Goal: Transaction & Acquisition: Purchase product/service

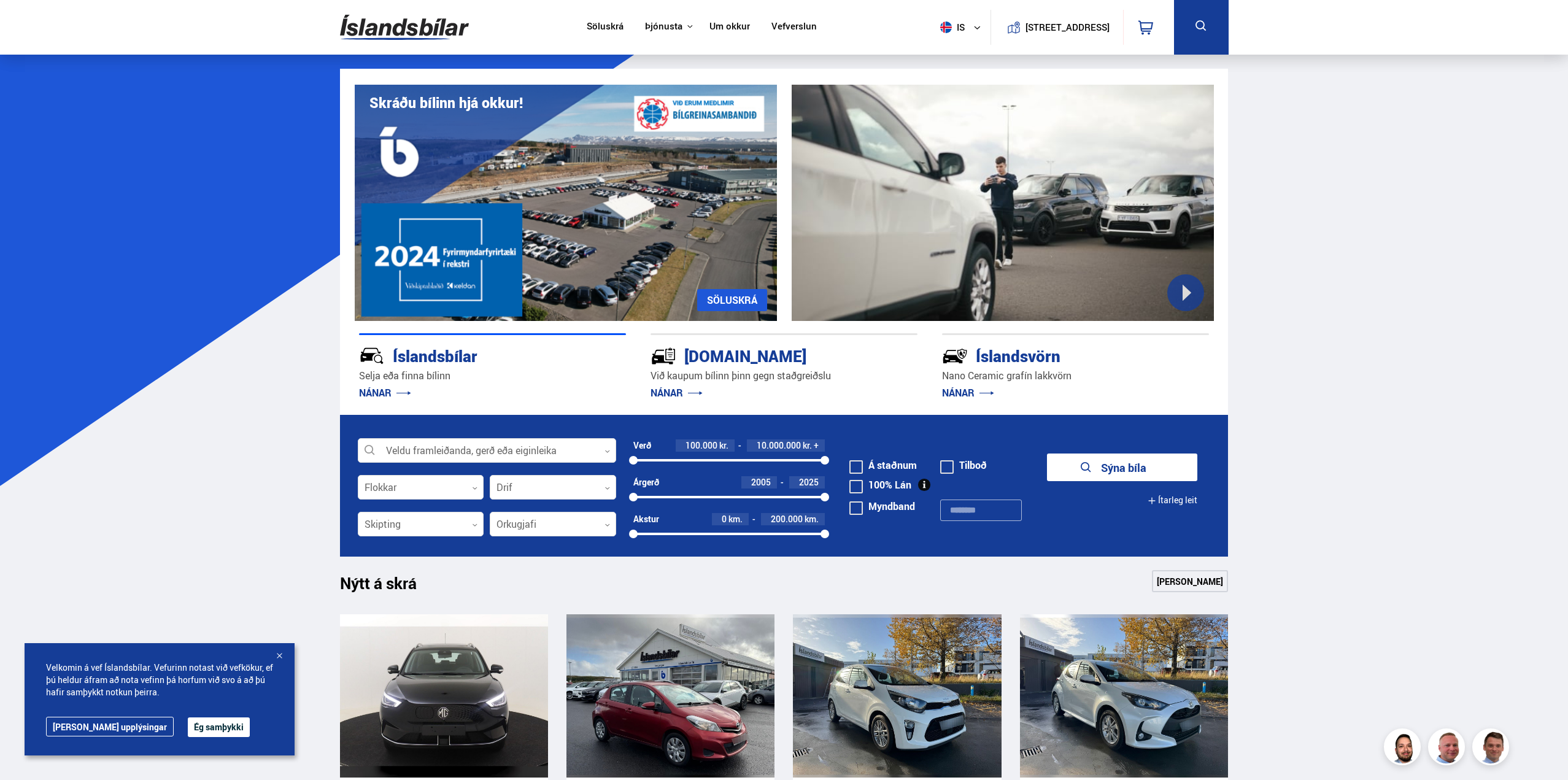
click at [192, 722] on button "Ég samþykki" at bounding box center [219, 727] width 62 height 20
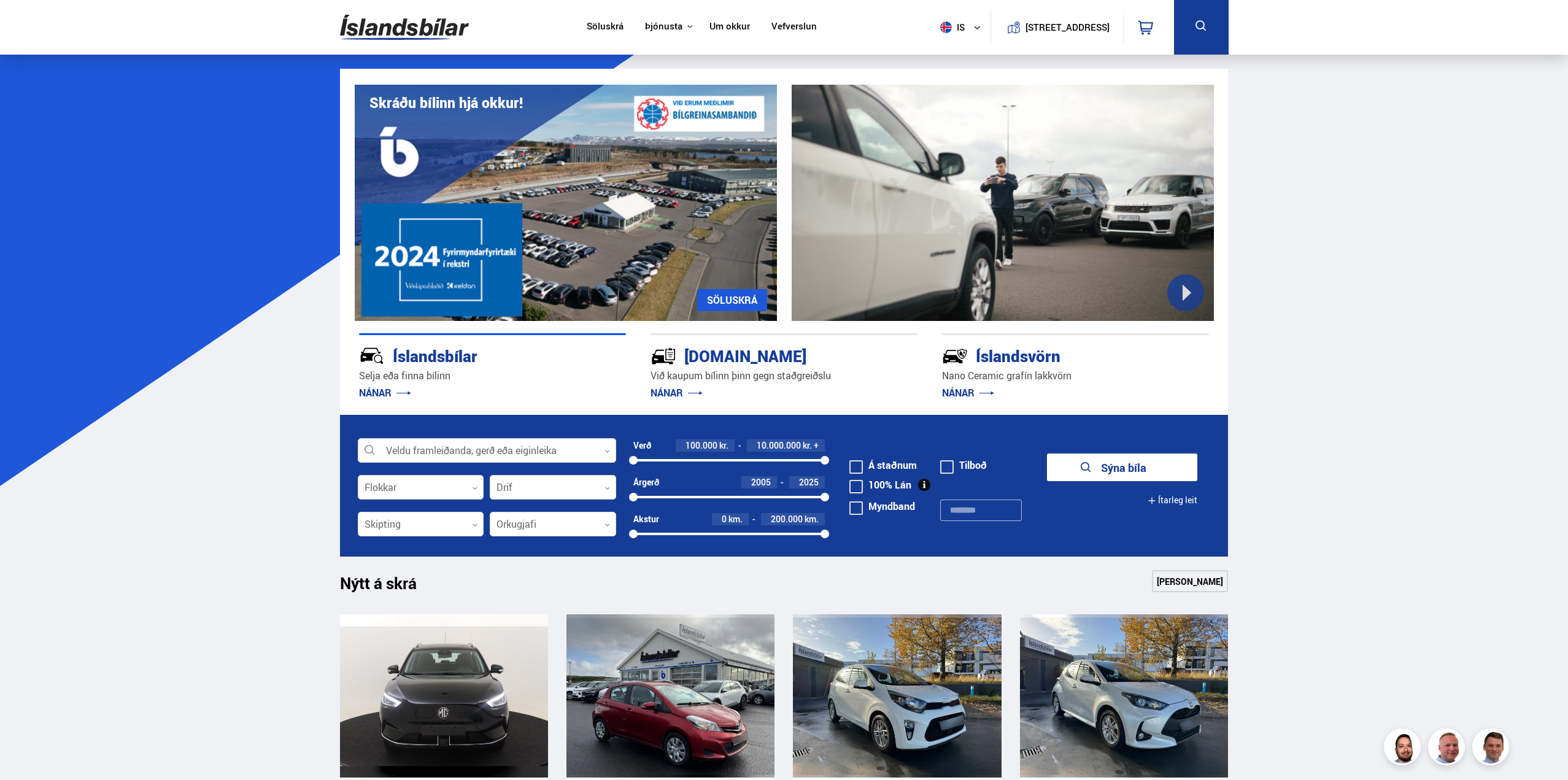
click at [1179, 34] on button at bounding box center [1201, 27] width 55 height 55
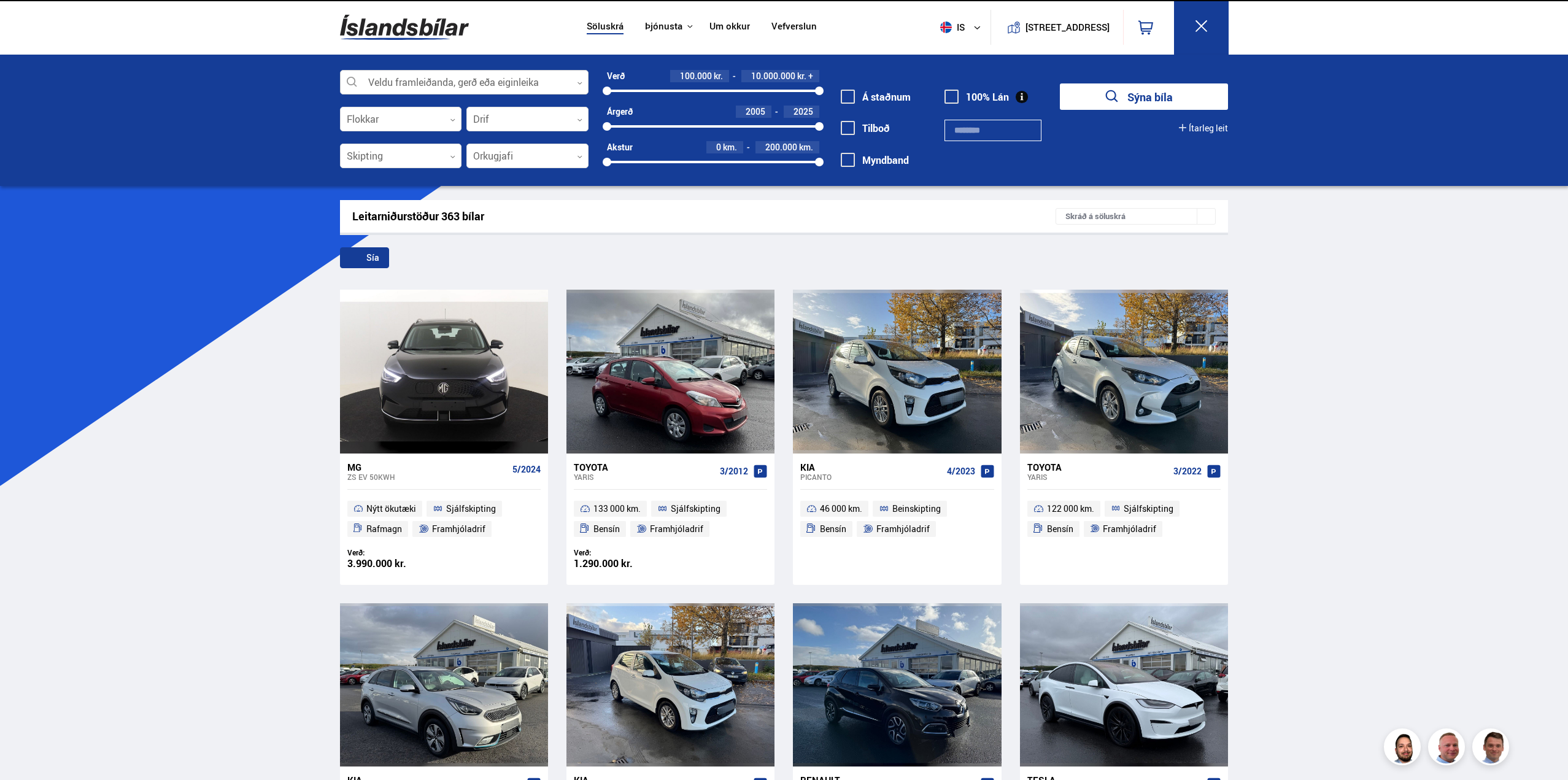
click at [453, 79] on div at bounding box center [464, 83] width 249 height 25
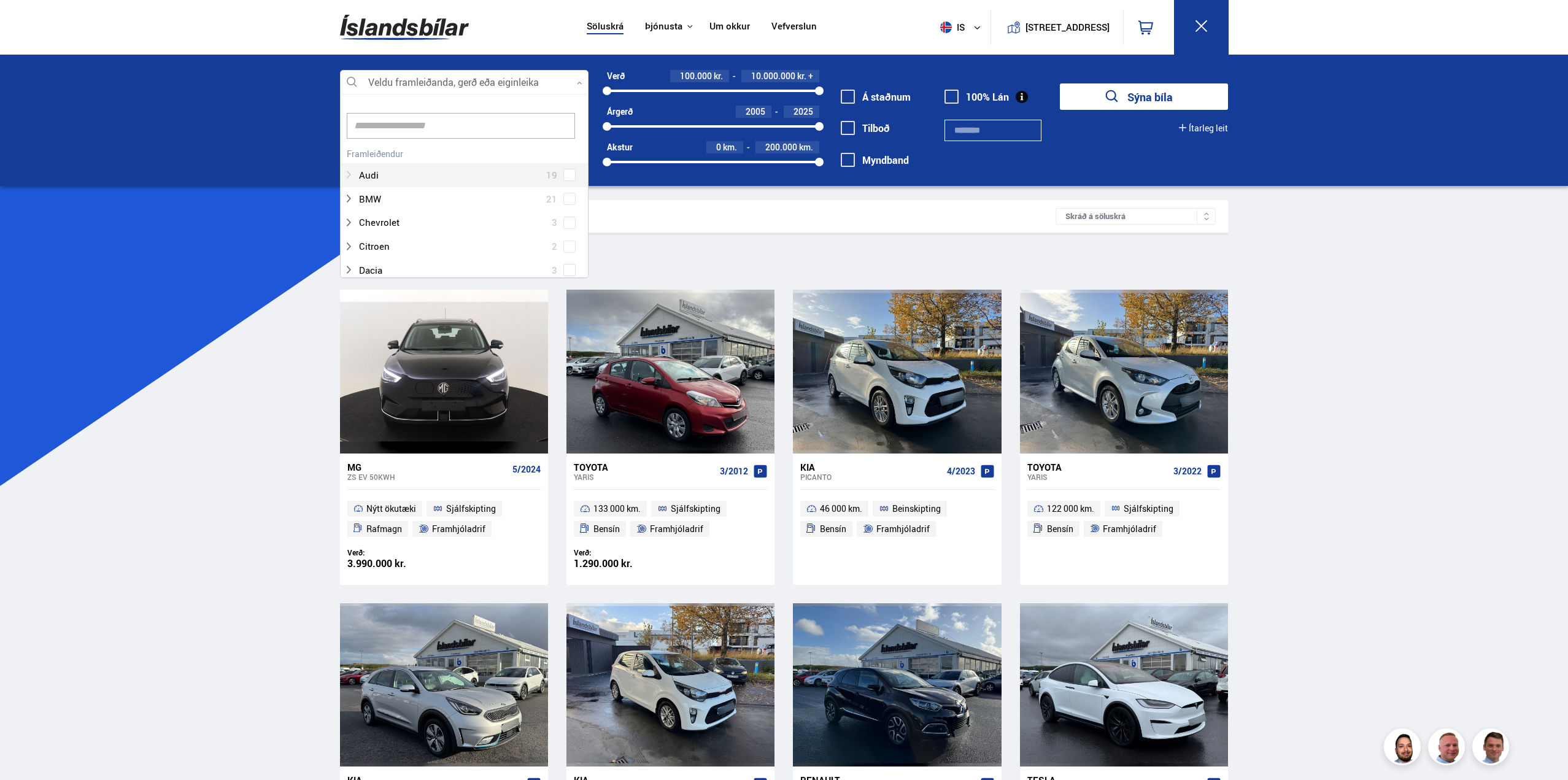
scroll to position [183, 245]
click at [569, 175] on div "Audi 19" at bounding box center [464, 166] width 247 height 42
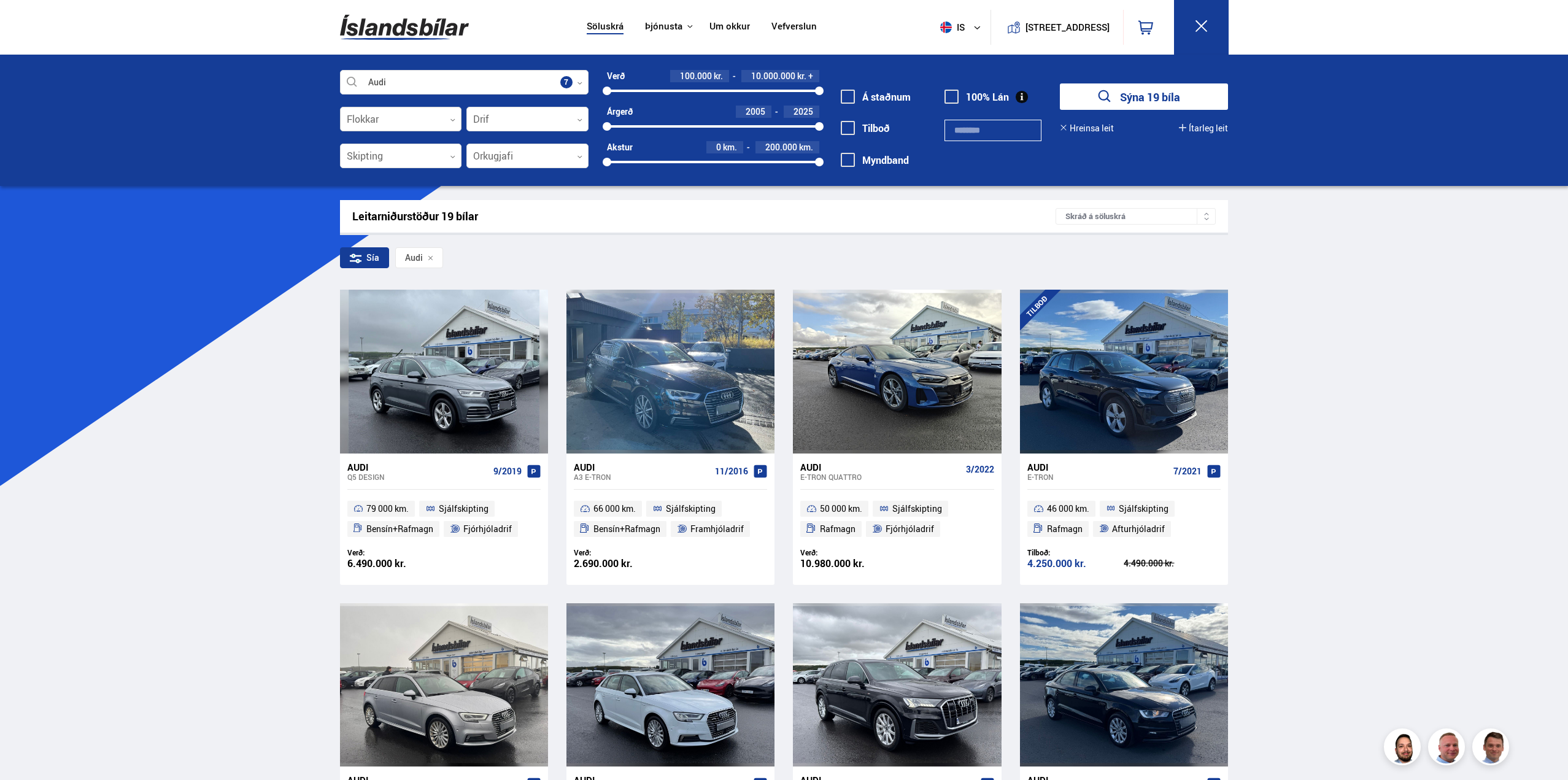
click at [432, 125] on div at bounding box center [401, 120] width 122 height 25
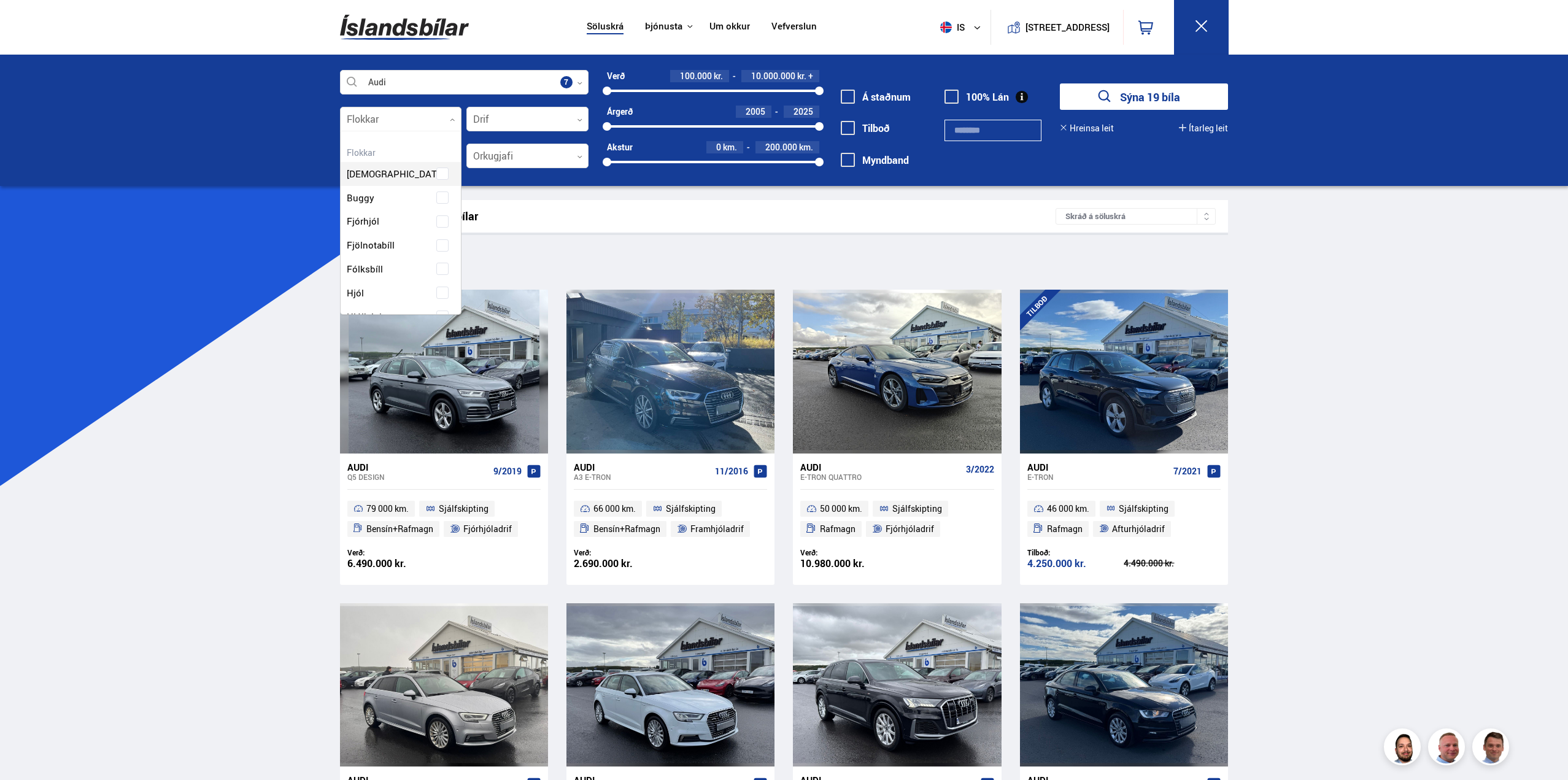
scroll to position [183, 117]
click at [405, 119] on div at bounding box center [401, 120] width 122 height 25
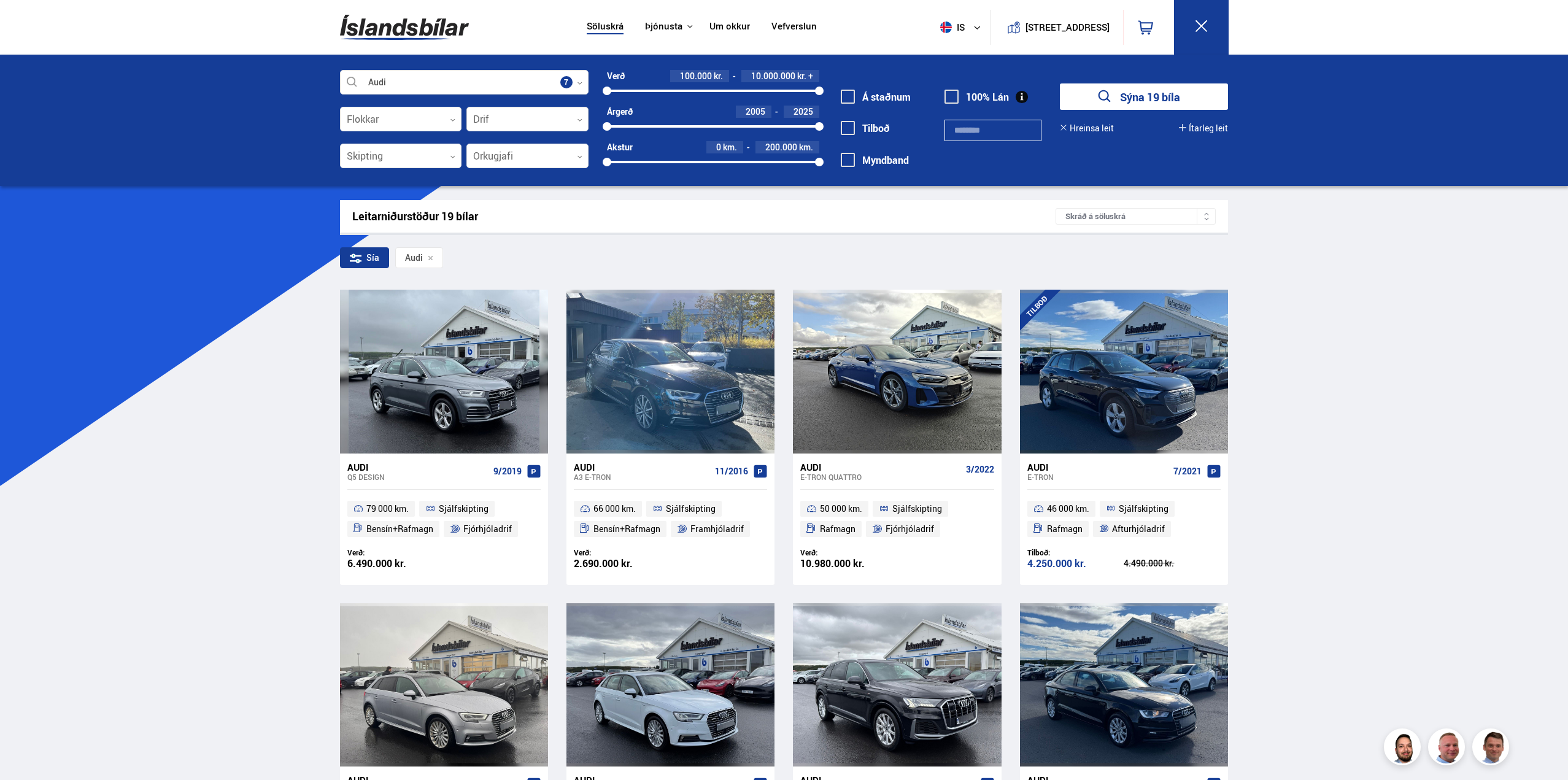
click at [532, 114] on div at bounding box center [528, 120] width 122 height 25
click at [532, 117] on div at bounding box center [528, 120] width 122 height 25
click at [513, 153] on div at bounding box center [528, 157] width 122 height 25
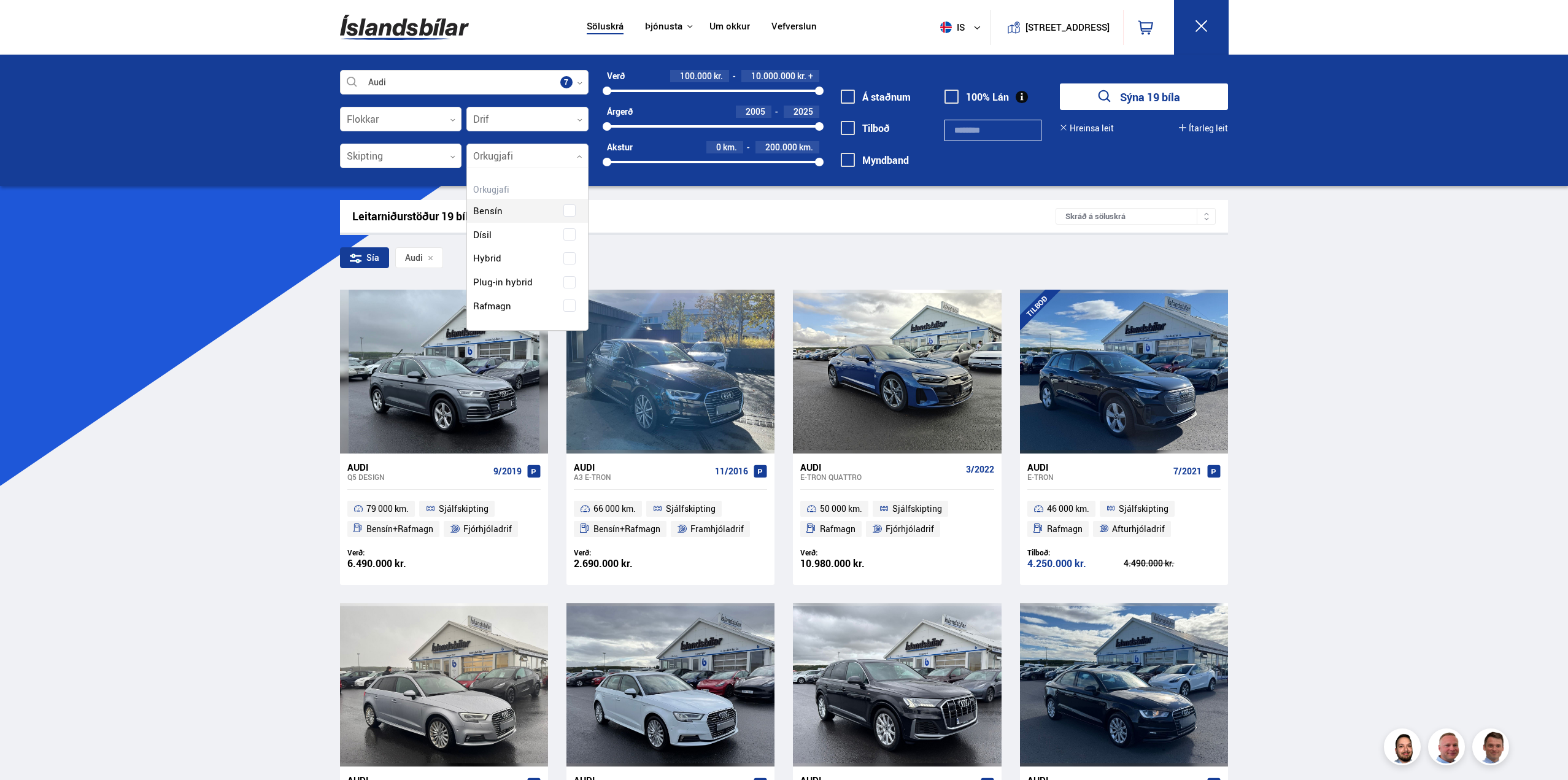
scroll to position [162, 120]
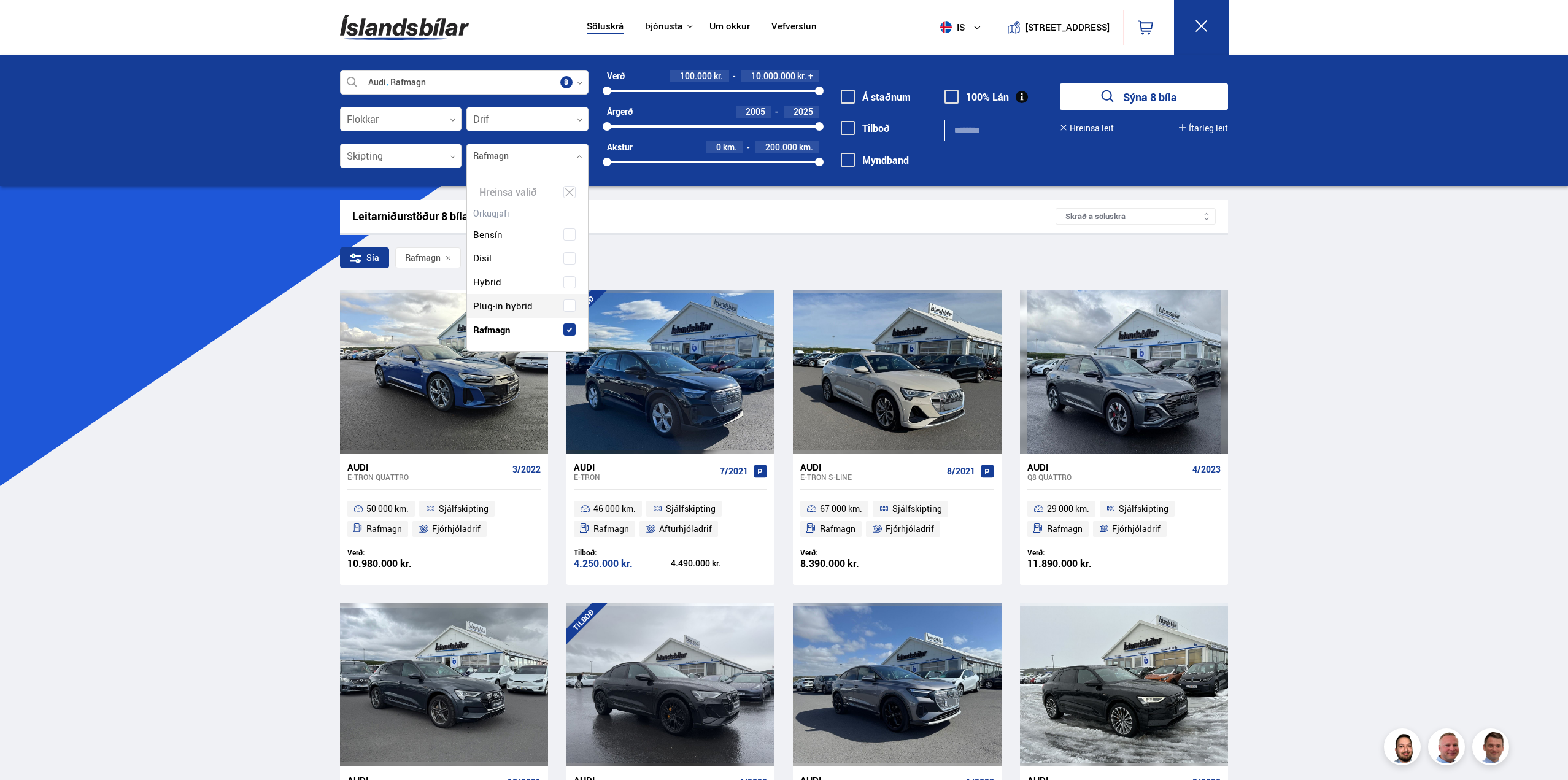
click at [182, 243] on div "Söluskrá Þjónusta Íslandsbílar [DOMAIN_NAME] Íslandsvörn Leiðbeiningar Um okkur…" at bounding box center [784, 574] width 1568 height 1147
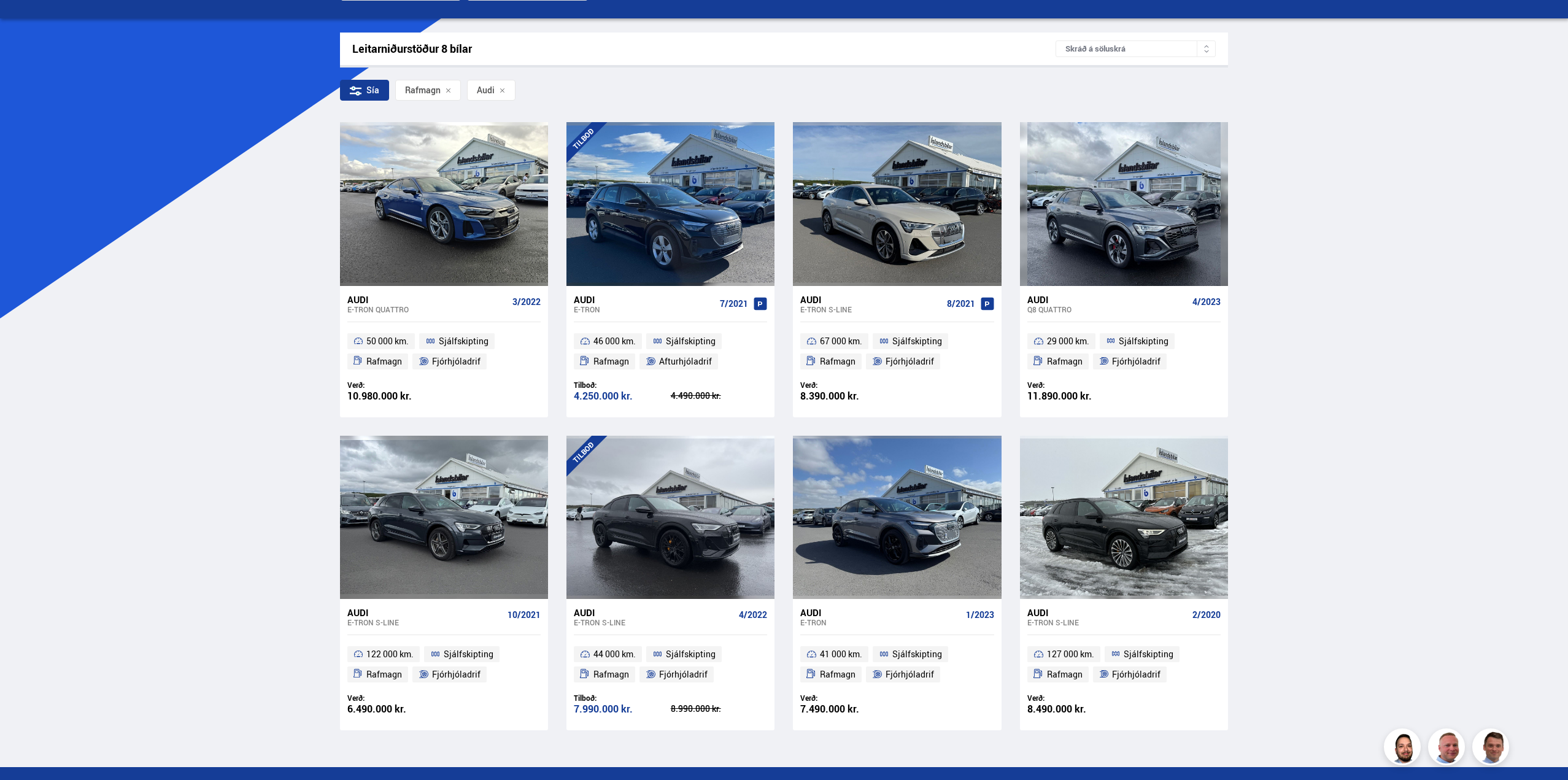
scroll to position [61, 0]
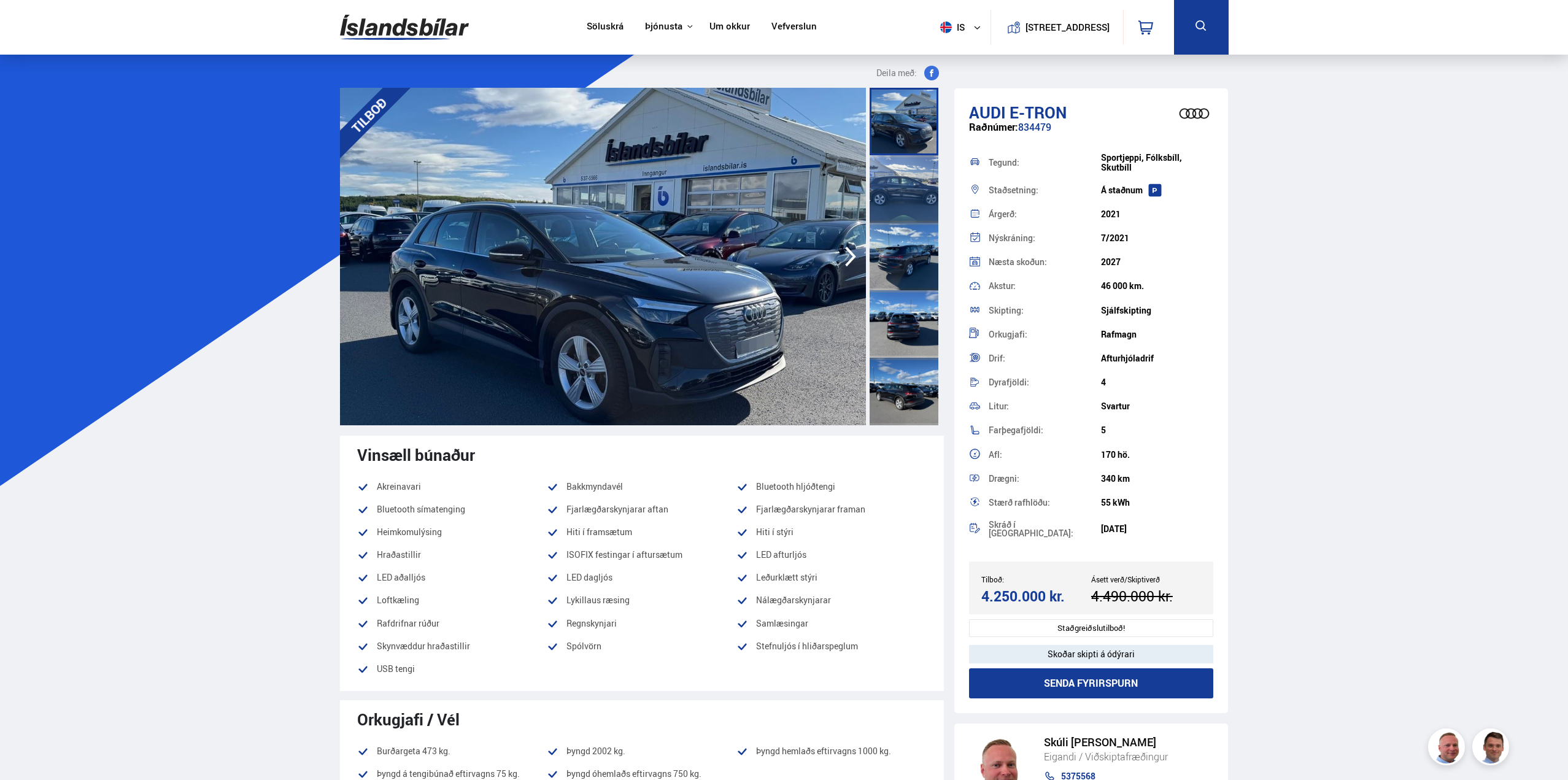
click at [783, 181] on img at bounding box center [603, 256] width 526 height 338
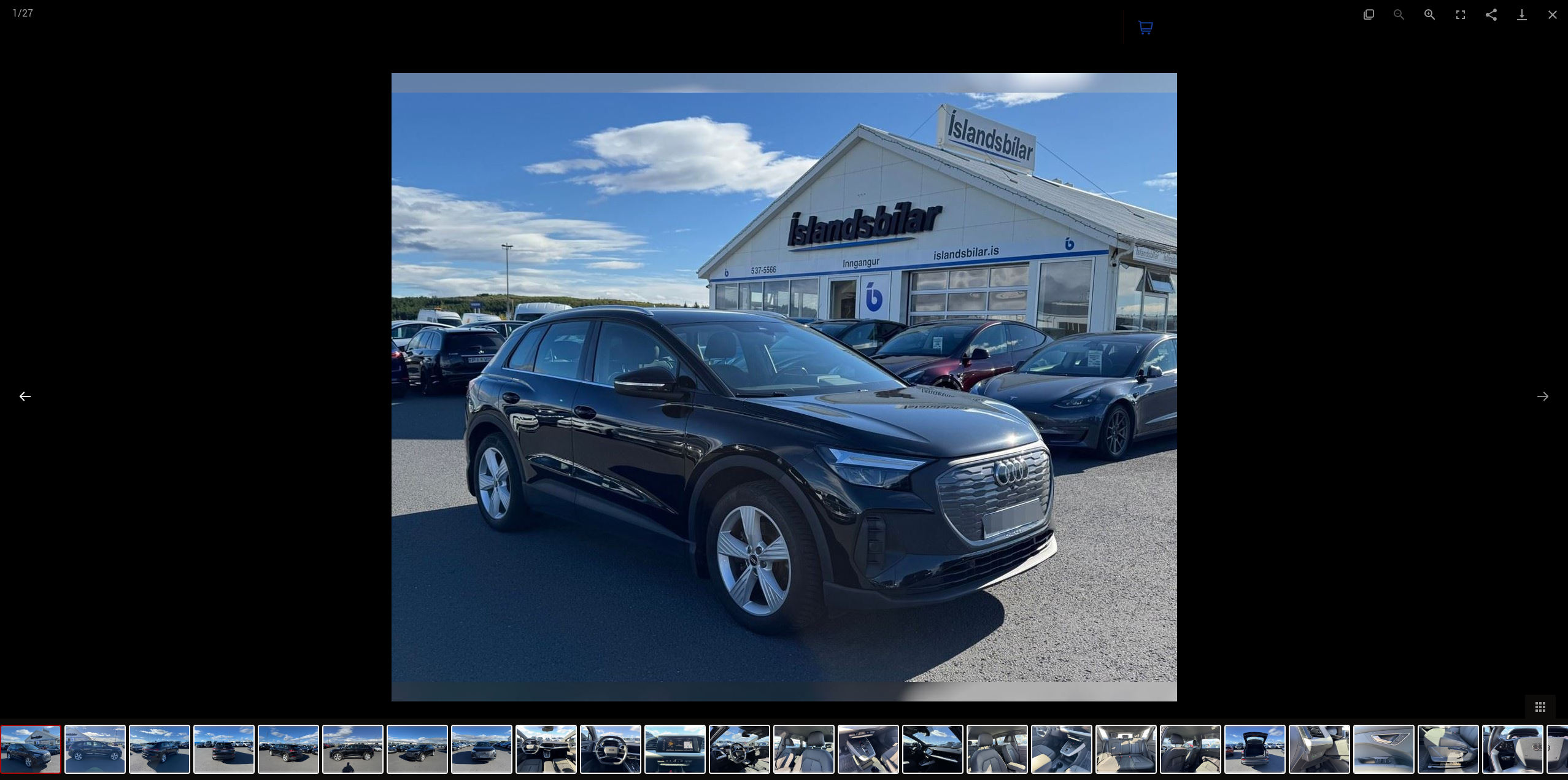
click at [32, 394] on button "Previous slide" at bounding box center [25, 396] width 26 height 24
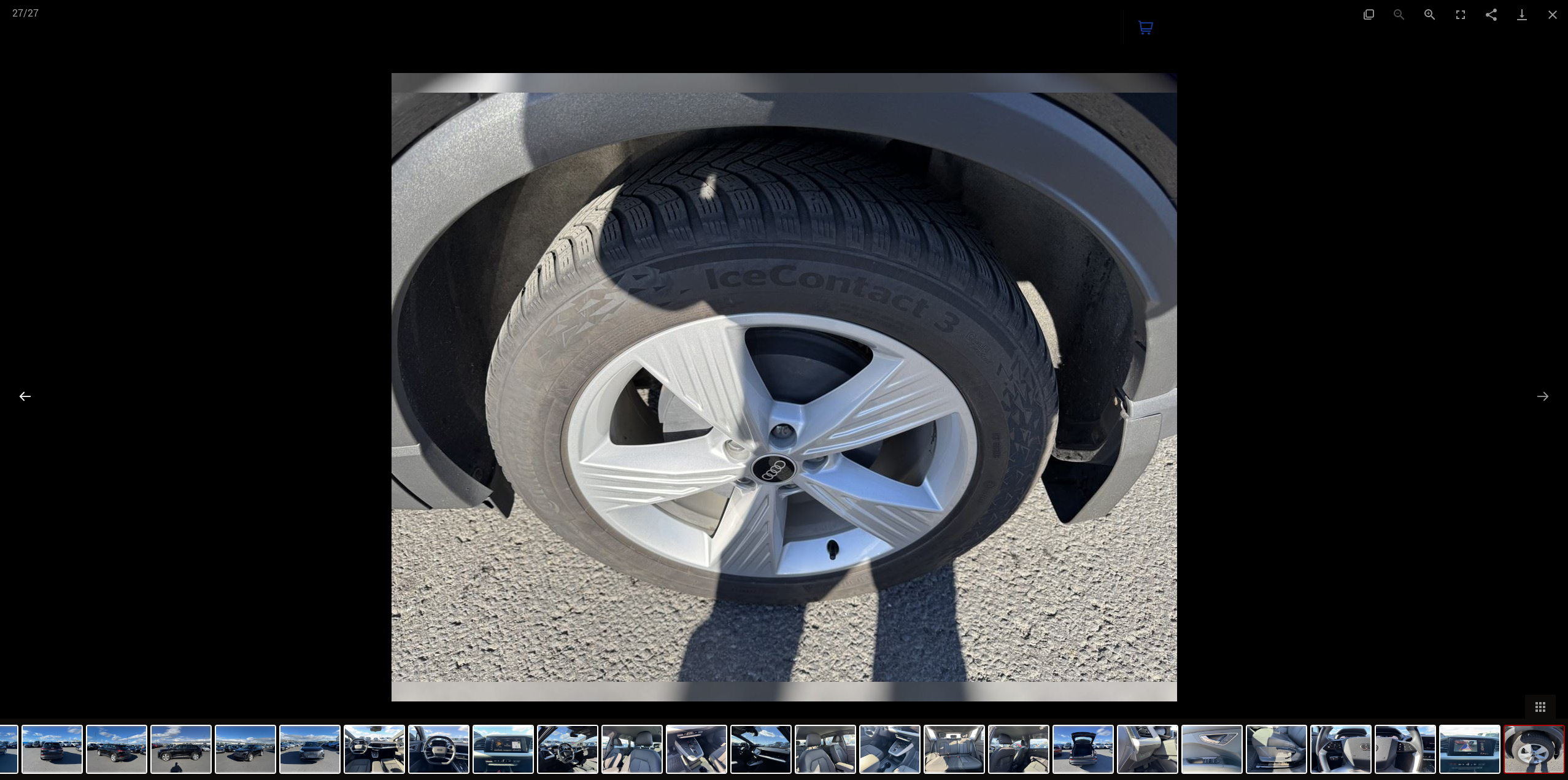
click at [32, 394] on button "Previous slide" at bounding box center [25, 396] width 26 height 24
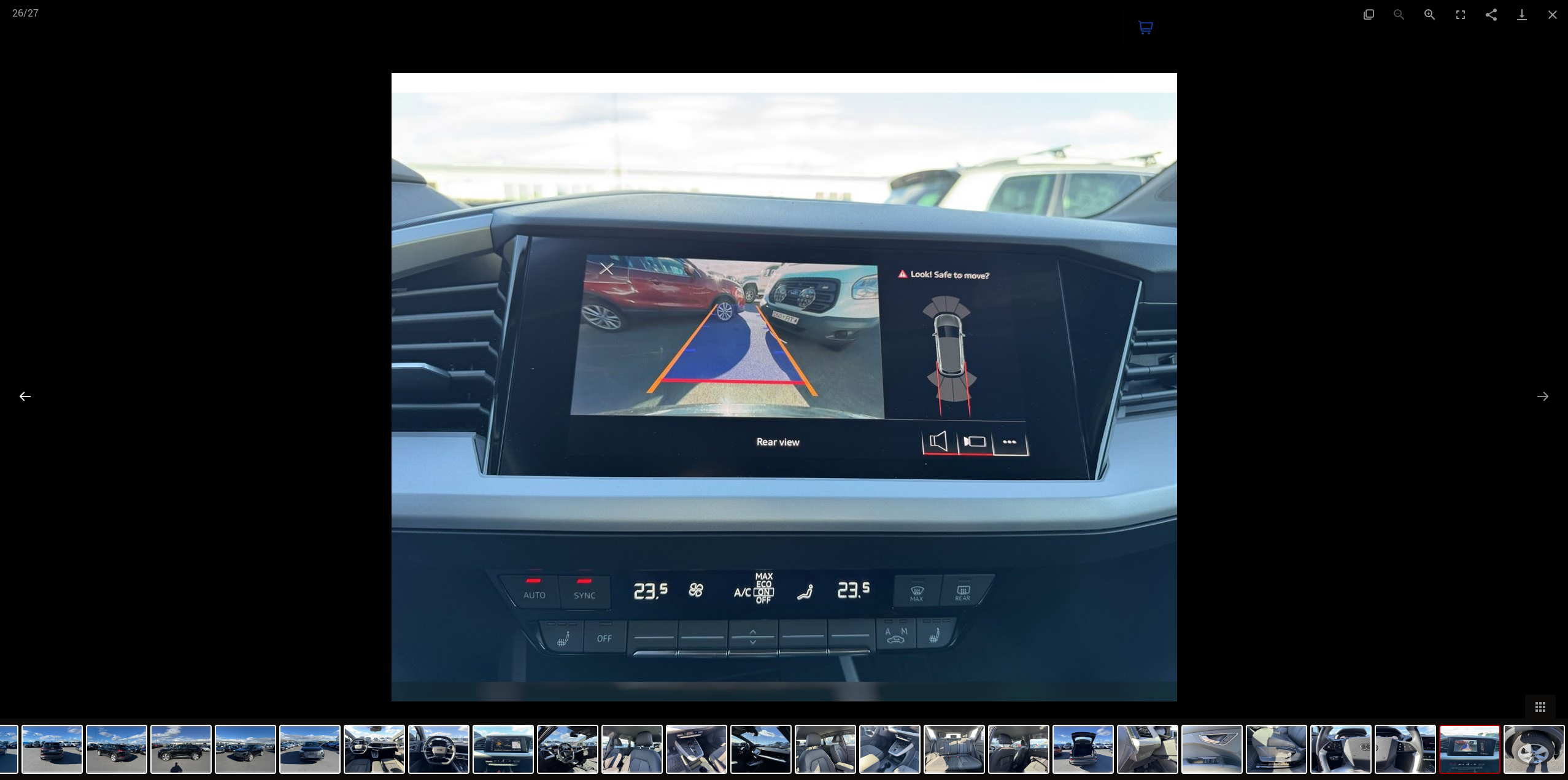
click at [32, 394] on button "Previous slide" at bounding box center [25, 396] width 26 height 24
